Goal: Task Accomplishment & Management: Understand process/instructions

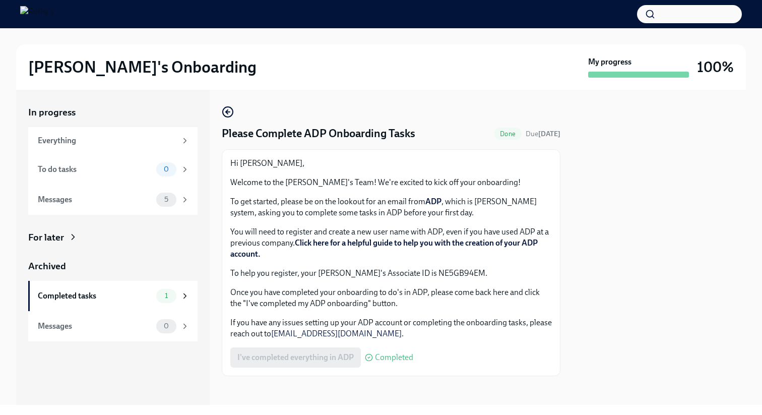
scroll to position [4, 0]
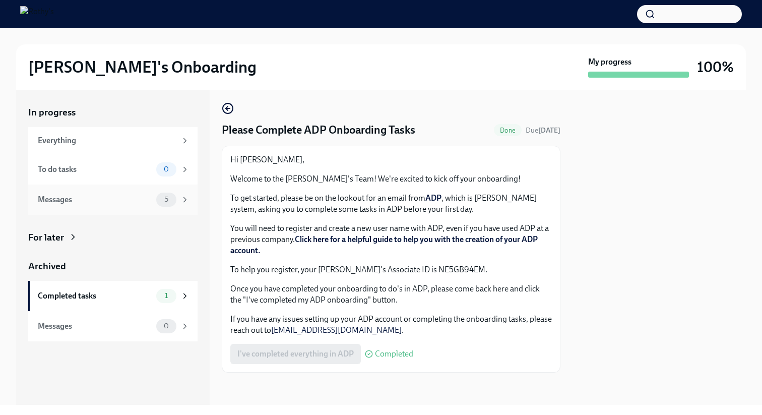
click at [137, 191] on div "Messages 5" at bounding box center [112, 199] width 169 height 30
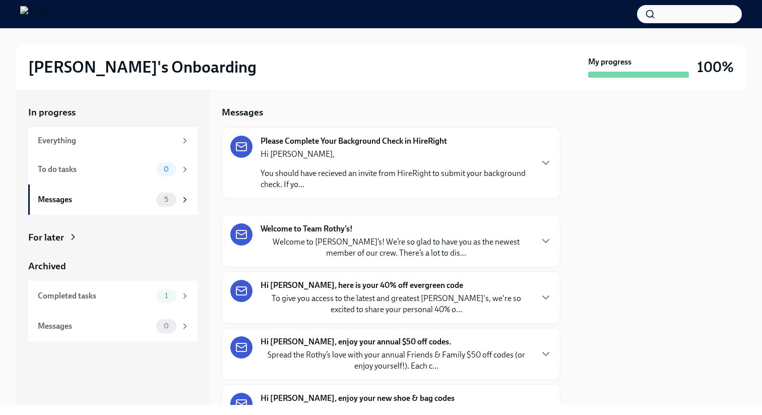
click at [310, 145] on strong "Please Complete Your Background Check in HireRight" at bounding box center [354, 141] width 186 height 11
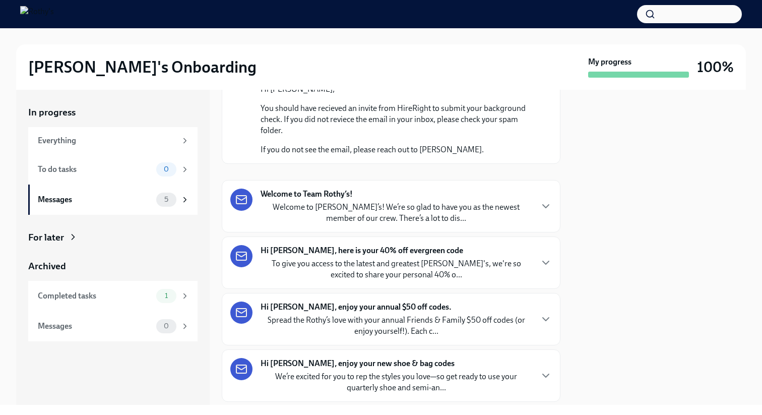
scroll to position [124, 0]
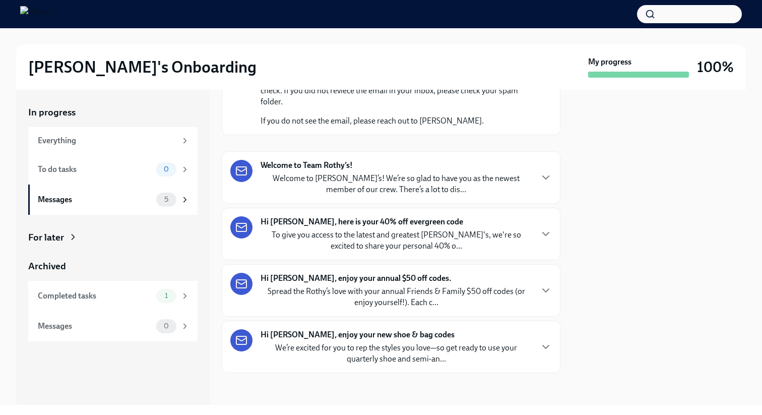
click at [291, 191] on p "Welcome to [PERSON_NAME]’s! We’re so glad to have you as the newest member of o…" at bounding box center [396, 184] width 271 height 22
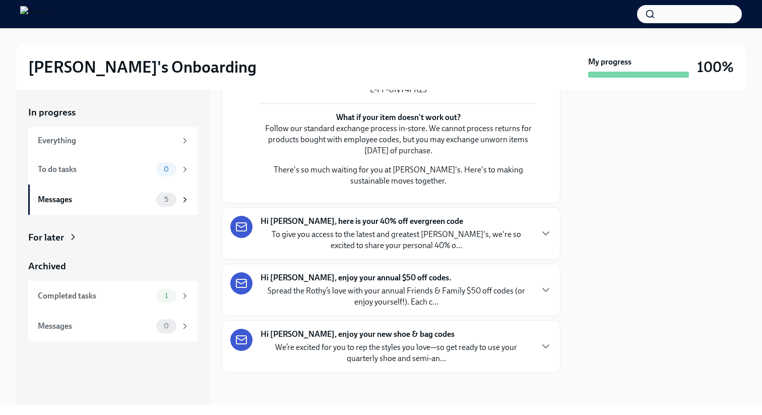
scroll to position [955, 0]
click at [263, 251] on p "To give you access to the latest and greatest [PERSON_NAME]'s, we're so excited…" at bounding box center [396, 240] width 271 height 22
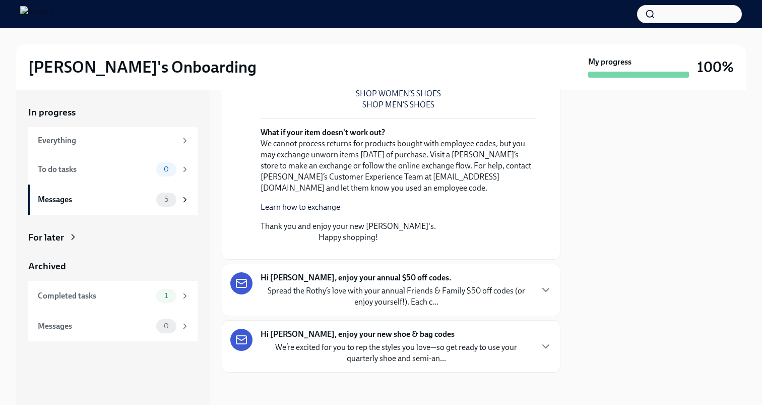
scroll to position [1763, 0]
click at [277, 285] on p "Spread the Rothy’s love with your annual Friends & Family $50 off codes (or enj…" at bounding box center [396, 296] width 271 height 22
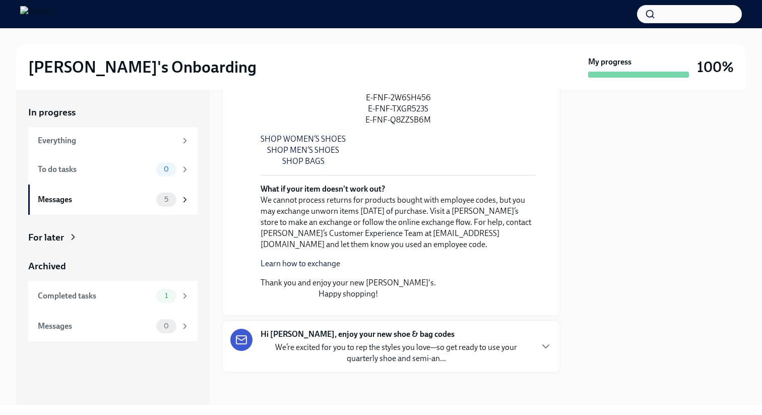
scroll to position [2522, 0]
click at [261, 342] on p "We’re excited for you to rep the styles you love—so get ready to use your quart…" at bounding box center [396, 353] width 271 height 22
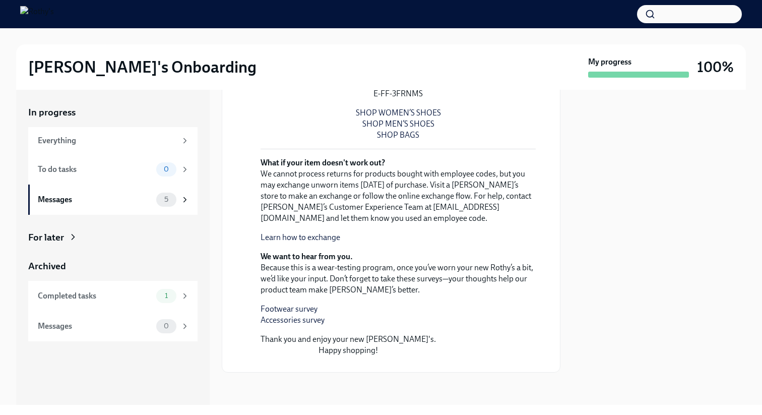
scroll to position [3450, 0]
click at [154, 298] on div "Completed tasks 1" at bounding box center [114, 296] width 152 height 14
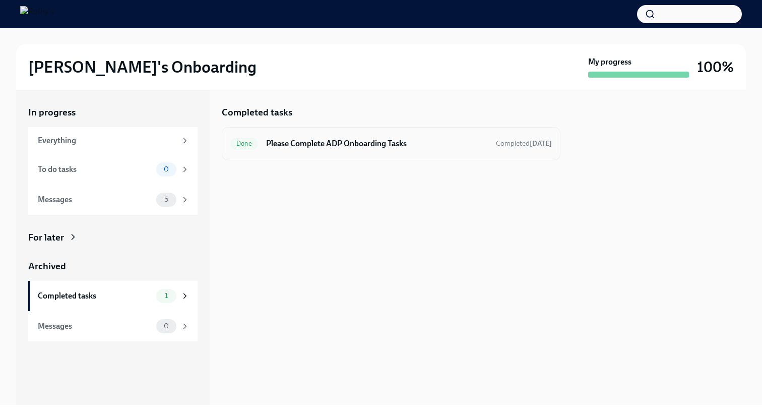
click at [310, 153] on div "Done Please Complete ADP Onboarding Tasks Completed [DATE]" at bounding box center [391, 143] width 339 height 33
click at [266, 135] on div "Done Please Complete ADP Onboarding Tasks Completed [DATE]" at bounding box center [391, 143] width 339 height 33
click at [120, 176] on div "To do tasks 0" at bounding box center [112, 169] width 169 height 30
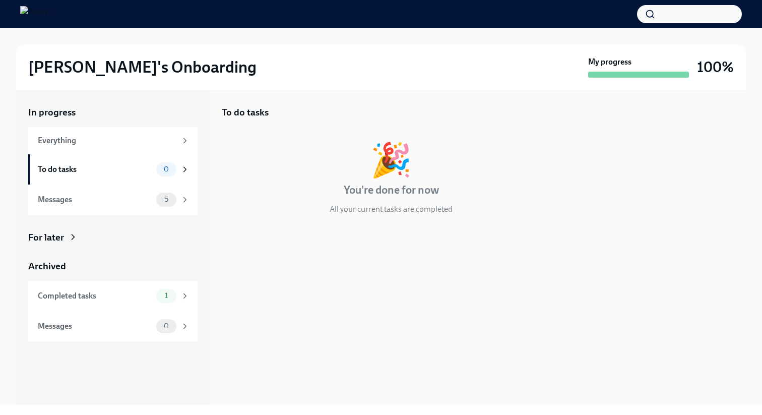
click at [54, 13] on img at bounding box center [37, 14] width 34 height 16
